Goal: Task Accomplishment & Management: Complete application form

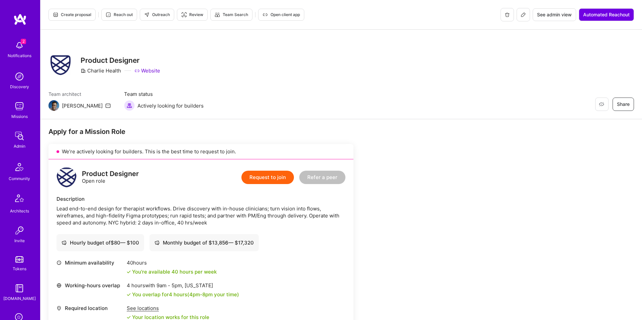
scroll to position [256, 0]
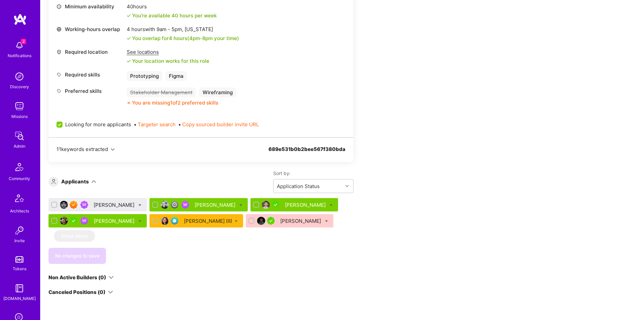
click at [205, 224] on div "[PERSON_NAME] [0]" at bounding box center [208, 221] width 48 height 7
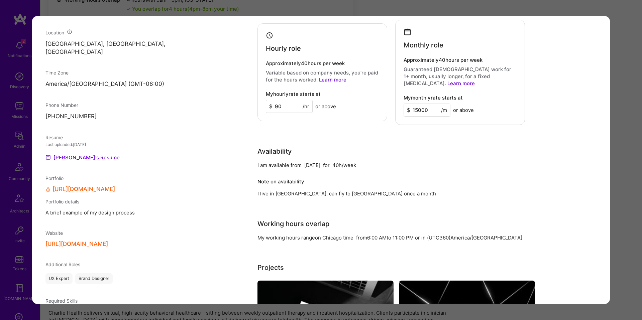
scroll to position [448, 0]
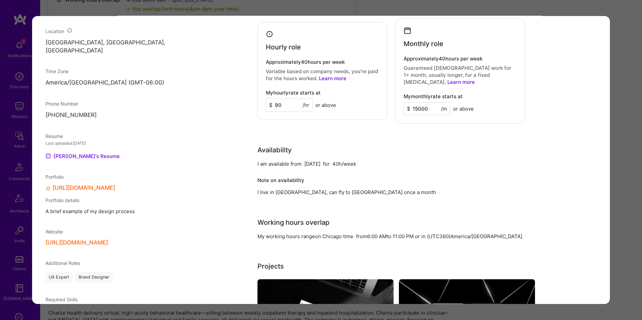
click at [626, 165] on div "Application 5 of 6 Admin data Details User ID: 63541f15bba105001262d97a Admin: …" at bounding box center [321, 160] width 642 height 320
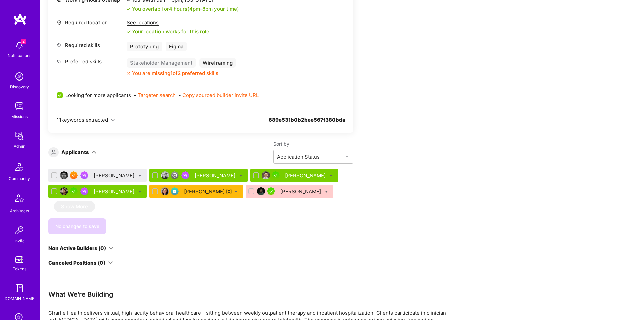
click at [341, 206] on div "[PERSON_NAME] [PERSON_NAME] [PERSON_NAME] [PERSON_NAME] [PERSON_NAME] [0] [PERS…" at bounding box center [200, 202] width 305 height 66
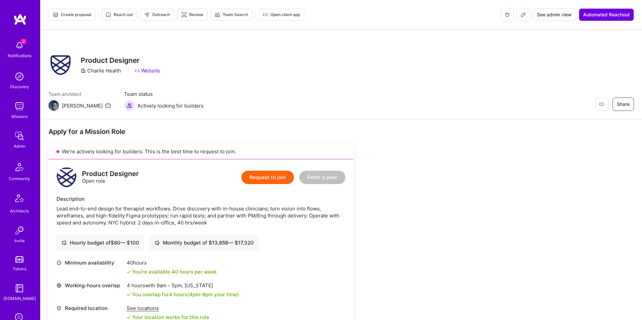
click at [82, 12] on span "Create proposal" at bounding box center [72, 15] width 38 height 6
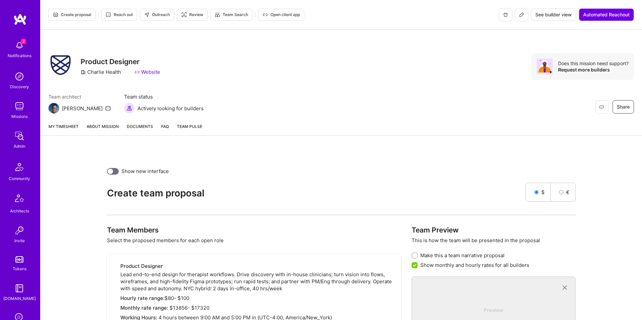
scroll to position [152, 0]
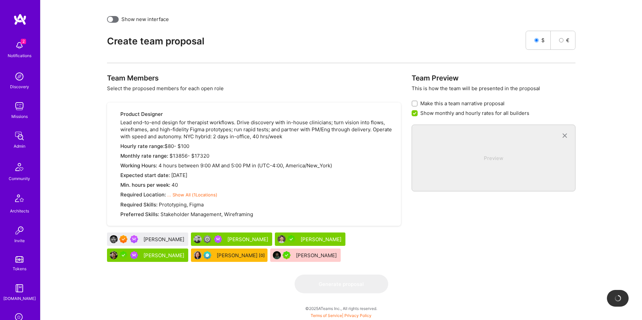
checkbox input "false"
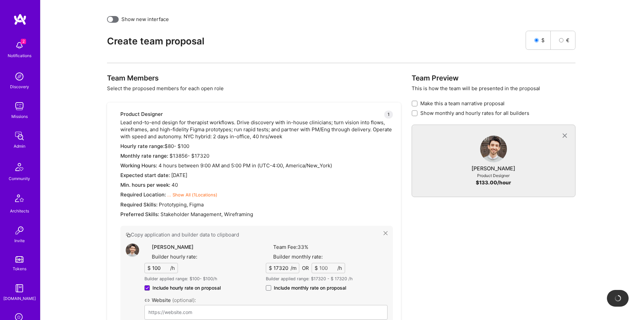
type input "[URL][DOMAIN_NAME]"
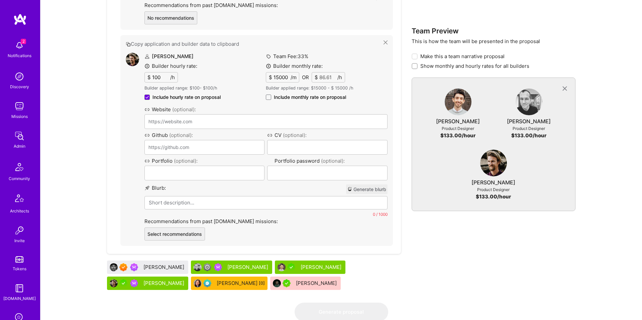
scroll to position [804, 0]
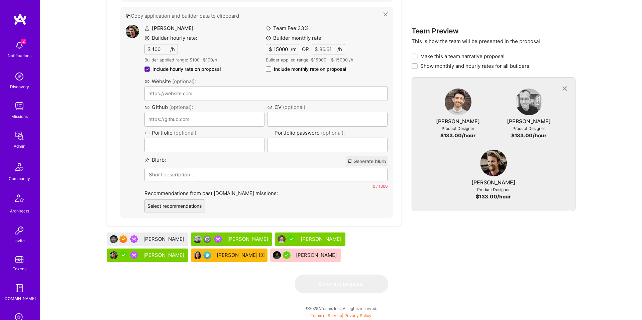
drag, startPoint x: 159, startPoint y: 256, endPoint x: 461, endPoint y: 2, distance: 394.1
click at [301, 239] on div "[PERSON_NAME]" at bounding box center [322, 239] width 42 height 7
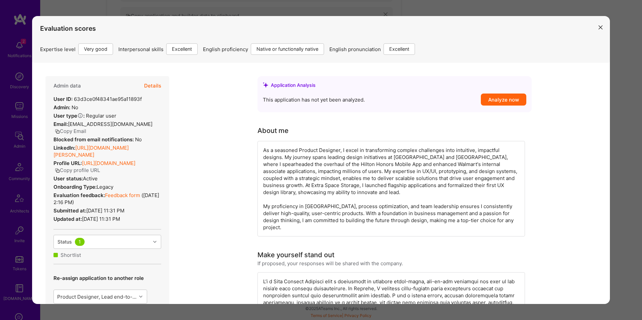
click at [151, 86] on button "Details" at bounding box center [152, 85] width 17 height 19
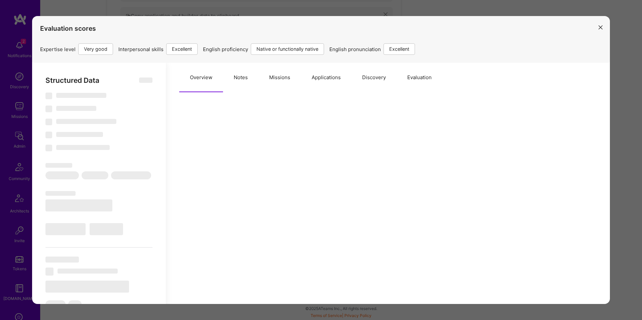
click at [254, 82] on button "Notes" at bounding box center [240, 77] width 35 height 29
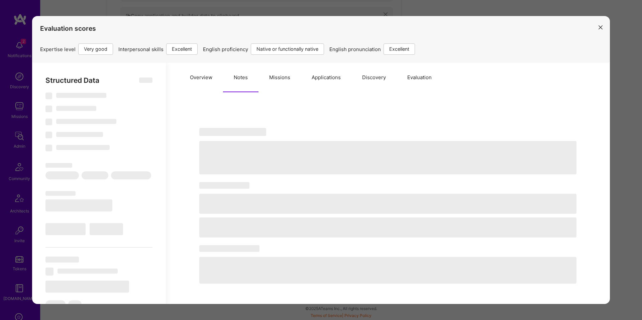
type textarea "x"
select select "Right Now"
select select "5"
select select "7"
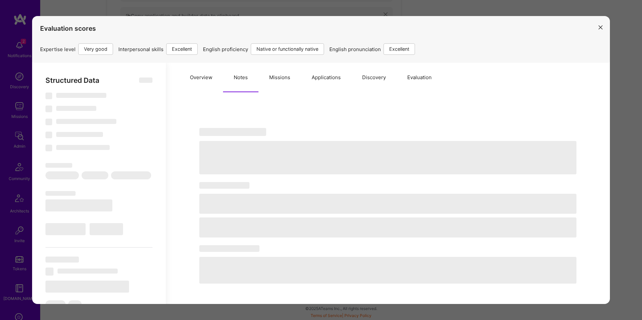
select select "7"
select select "US"
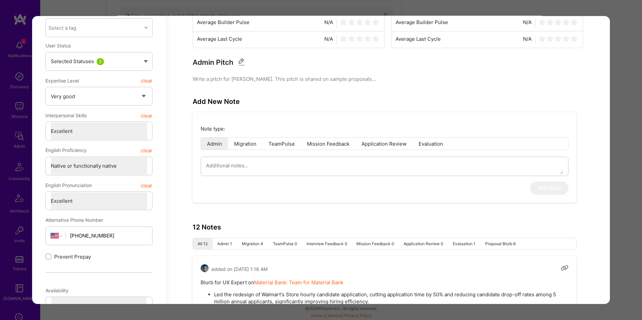
scroll to position [140, 0]
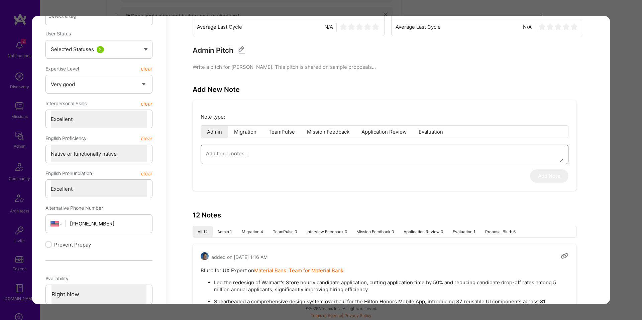
click at [279, 161] on textarea "modal" at bounding box center [384, 153] width 357 height 17
type textarea """
type textarea "x"
paste textarea "I’ve led at Walmart, Hilton, and Extra Space Storage—designing end-to-end workf…"
type textarea "" I’ve led at Walmart, Hilton, and Extra Space Storage—designing end-to-end wor…"
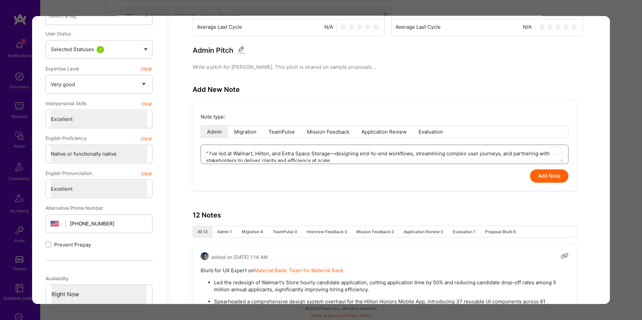
type textarea "x"
type textarea "" I’ve led at Walmart, Hilton, and Extra Space Storage—designing end-to-end wor…"
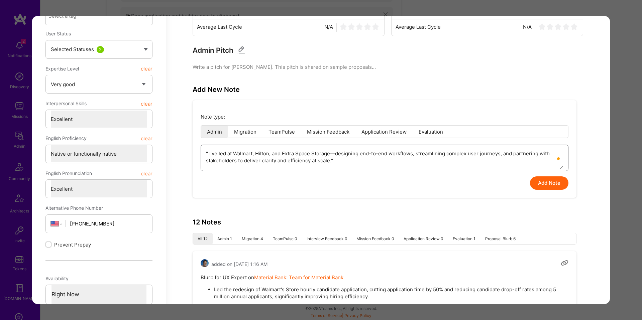
type textarea "x"
type textarea "I’ve led at Walmart, Hilton, and Extra Space Storage—designing end-to-end workf…"
type textarea "x"
type textarea ""I’ve led at Walmart, Hilton, and Extra Space Storage—designing end-to-end work…"
click at [559, 185] on button "Add Note" at bounding box center [549, 183] width 38 height 13
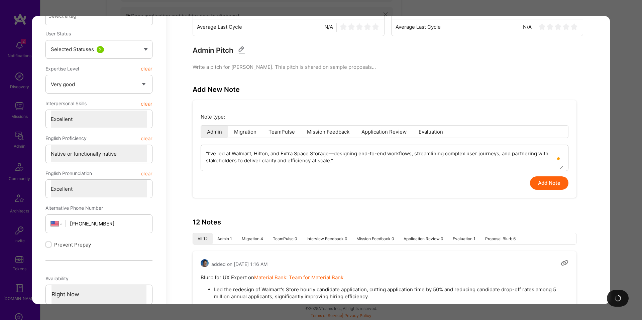
type textarea "x"
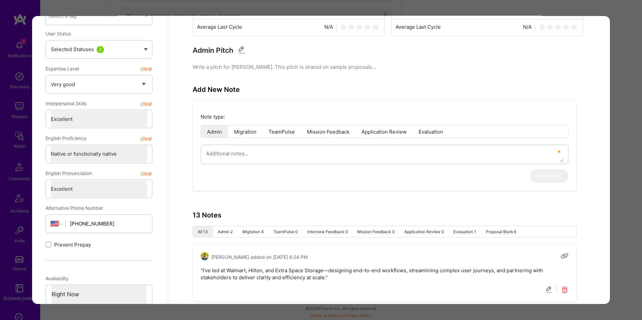
click at [617, 105] on div "Evaluation scores Expertise level Very good Interpersonal skills Excellent Engl…" at bounding box center [321, 160] width 642 height 320
